Goal: Information Seeking & Learning: Find specific fact

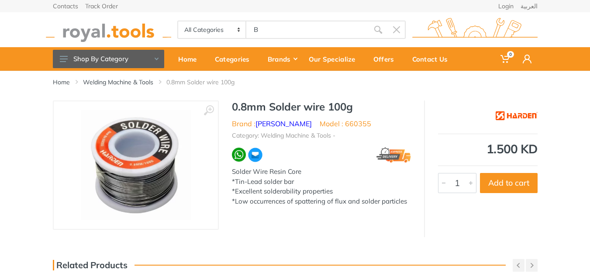
type input "B"
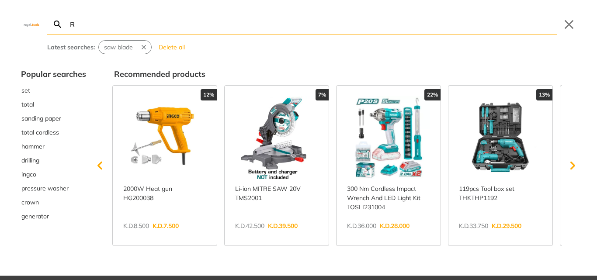
type input "RA"
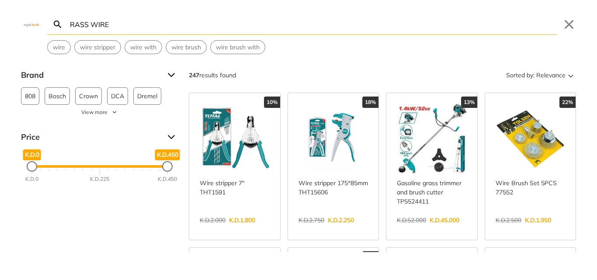
click at [71, 24] on input "RASS WIRE" at bounding box center [312, 24] width 488 height 21
type input "BRASS WIRE"
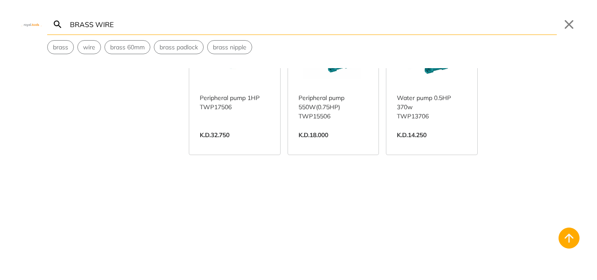
scroll to position [97, 0]
